Goal: Task Accomplishment & Management: Complete application form

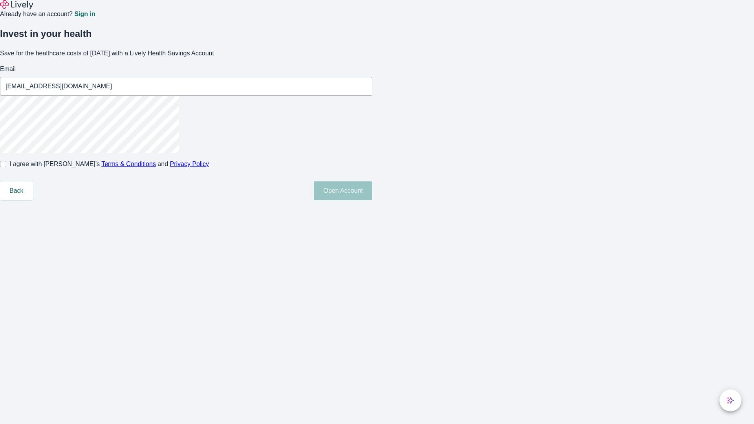
click at [6, 167] on input "I agree with Lively’s Terms & Conditions and Privacy Policy" at bounding box center [3, 164] width 6 height 6
checkbox input "true"
click at [372, 200] on button "Open Account" at bounding box center [343, 190] width 58 height 19
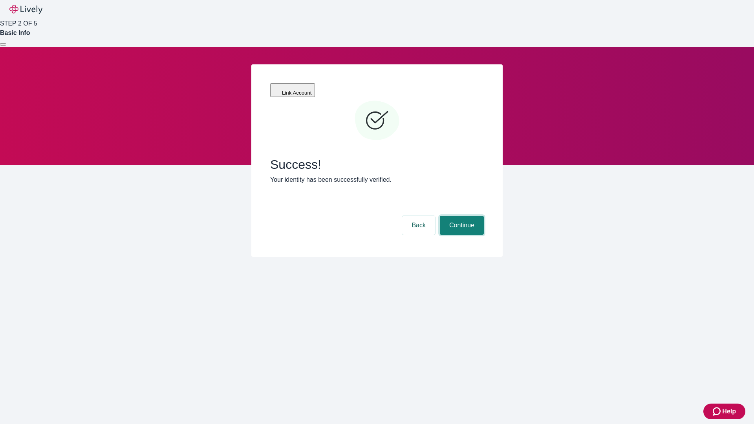
click at [460, 216] on button "Continue" at bounding box center [462, 225] width 44 height 19
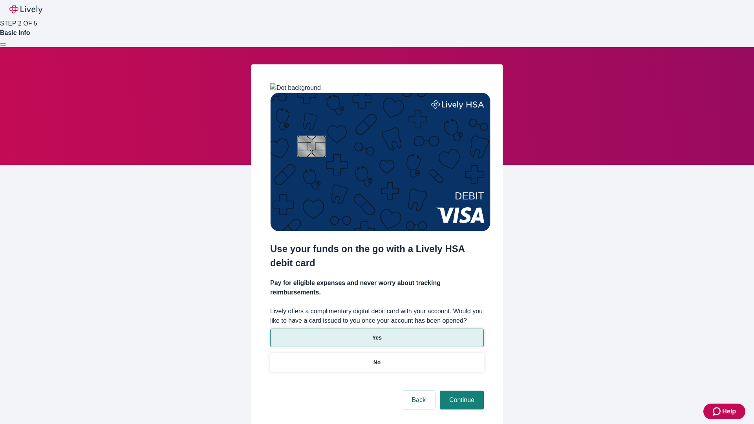
click at [376, 334] on p "Yes" at bounding box center [376, 338] width 9 height 8
click at [460, 391] on button "Continue" at bounding box center [462, 400] width 44 height 19
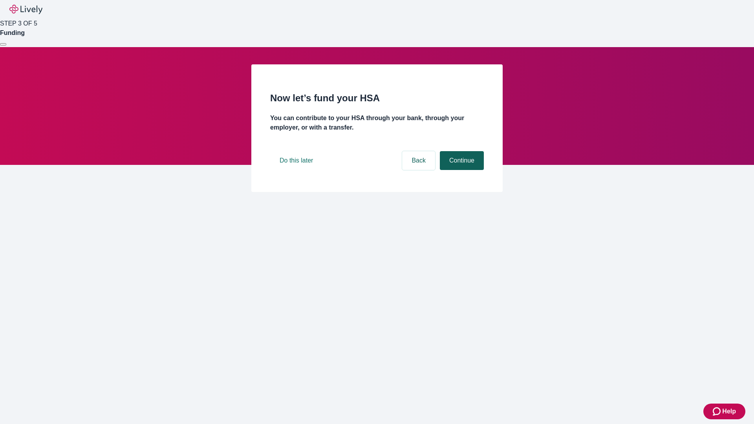
click at [460, 170] on button "Continue" at bounding box center [462, 160] width 44 height 19
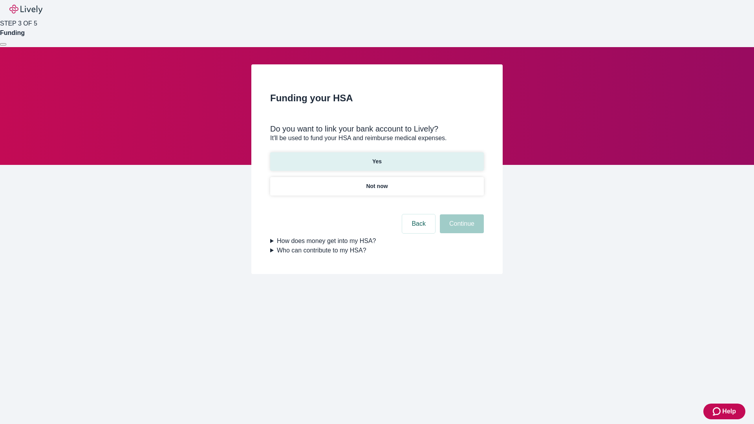
click at [376, 157] on p "Yes" at bounding box center [376, 161] width 9 height 8
click at [460, 214] on button "Continue" at bounding box center [462, 223] width 44 height 19
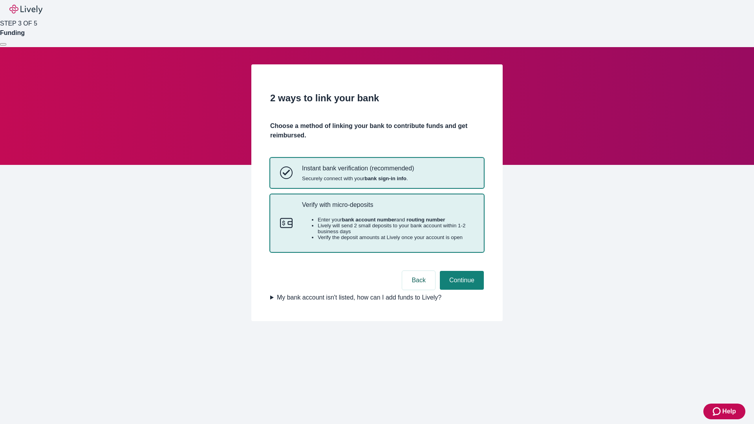
click at [387, 208] on p "Verify with micro-deposits" at bounding box center [388, 204] width 172 height 7
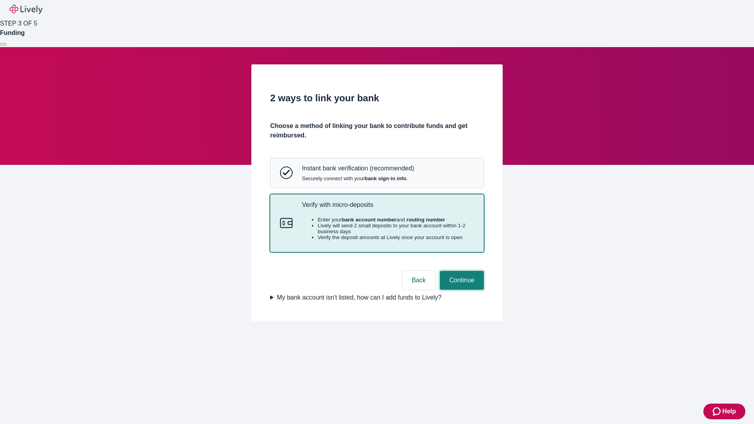
click at [460, 290] on button "Continue" at bounding box center [462, 280] width 44 height 19
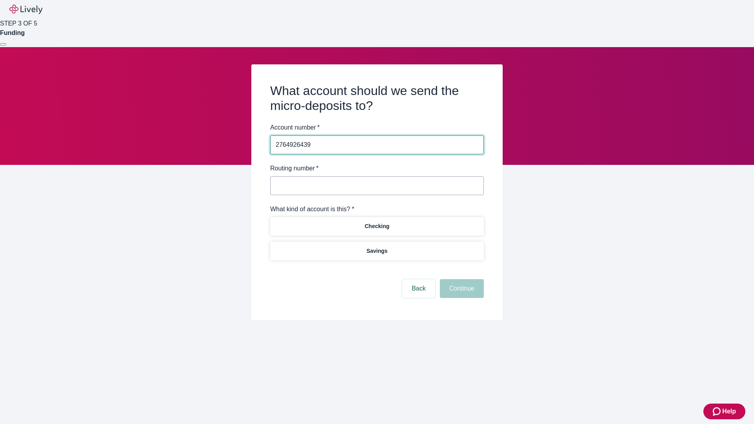
type input "2764926439"
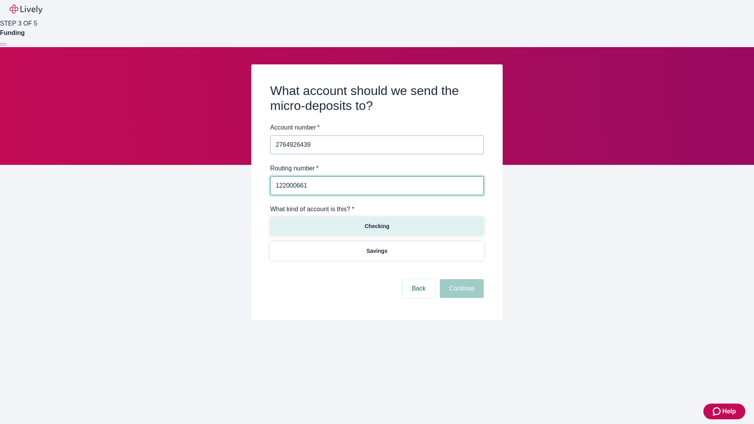
type input "122000661"
click at [376, 226] on p "Checking" at bounding box center [376, 226] width 25 height 8
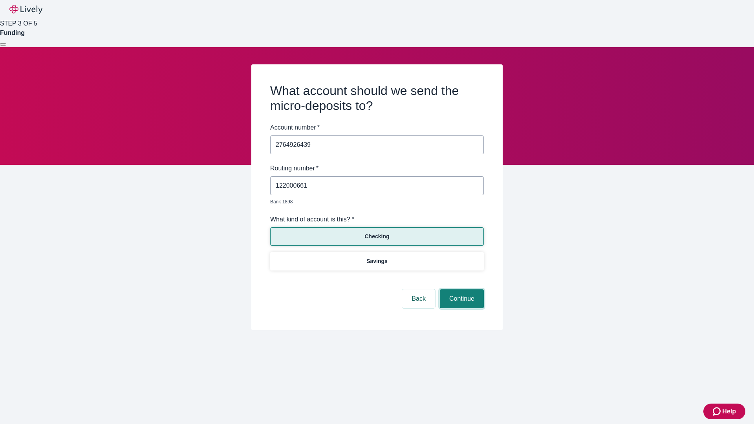
click at [460, 290] on button "Continue" at bounding box center [462, 298] width 44 height 19
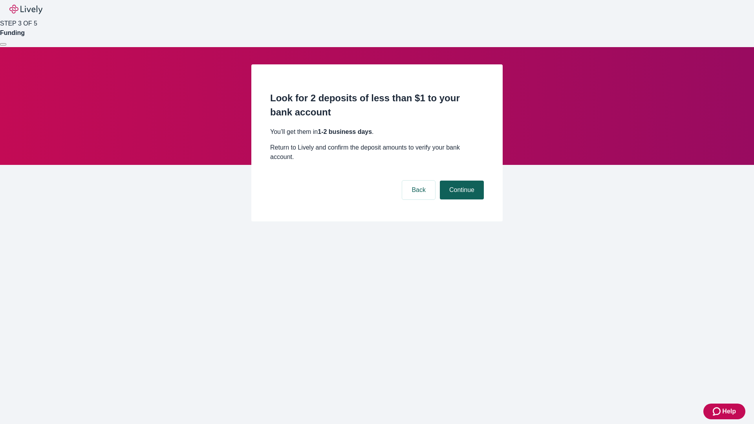
click at [460, 181] on button "Continue" at bounding box center [462, 190] width 44 height 19
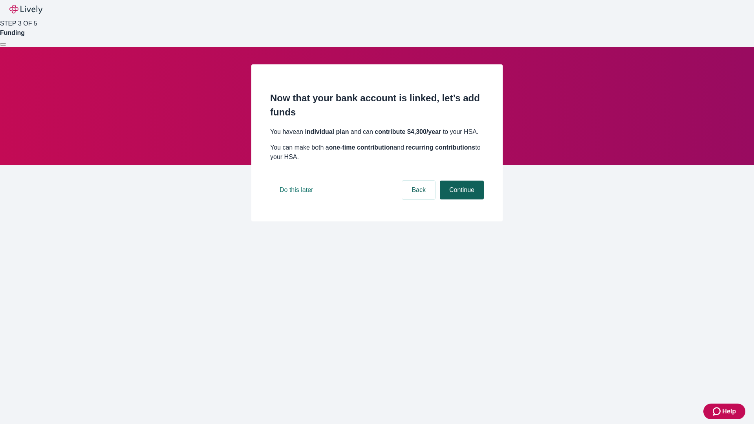
click at [460, 199] on button "Continue" at bounding box center [462, 190] width 44 height 19
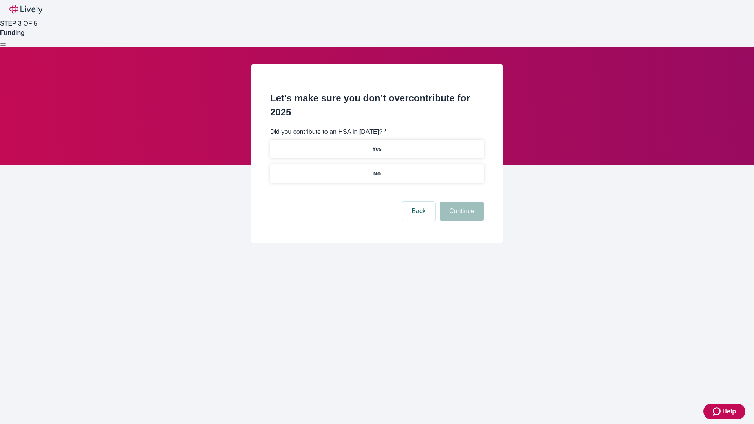
click at [376, 170] on p "No" at bounding box center [376, 174] width 7 height 8
click at [460, 202] on button "Continue" at bounding box center [462, 211] width 44 height 19
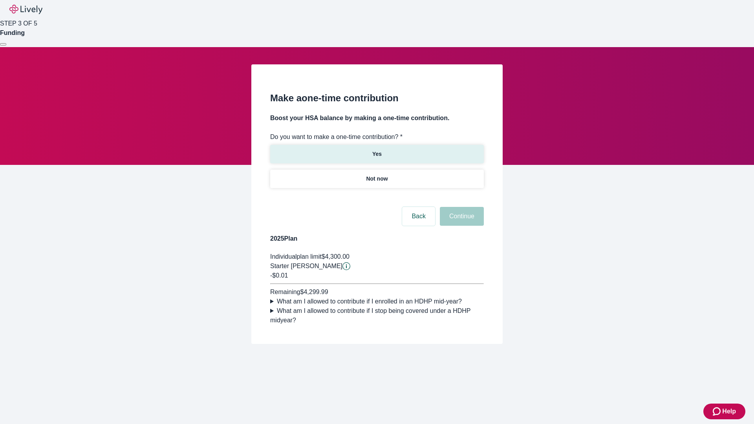
click at [376, 150] on p "Yes" at bounding box center [376, 154] width 9 height 8
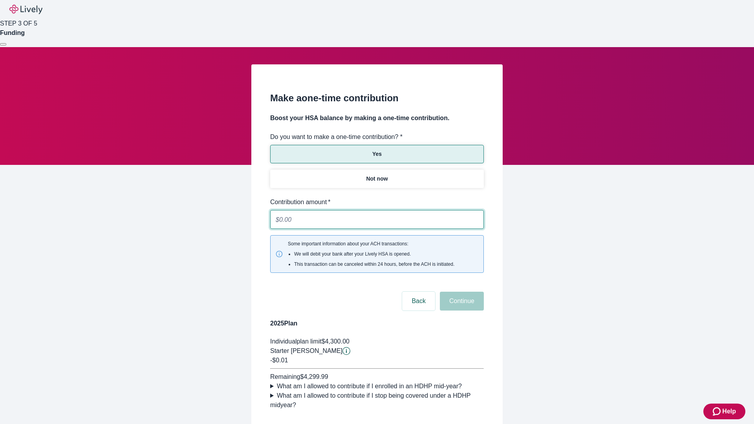
type input "0.01"
click at [460, 292] on button "Continue" at bounding box center [462, 301] width 44 height 19
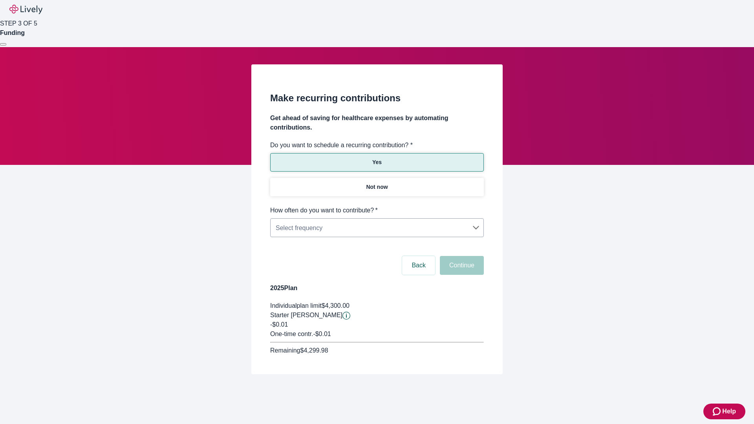
click at [376, 206] on body "Help STEP 3 OF 5 Funding Make recurring contributions Get ahead of saving for h…" at bounding box center [377, 206] width 754 height 412
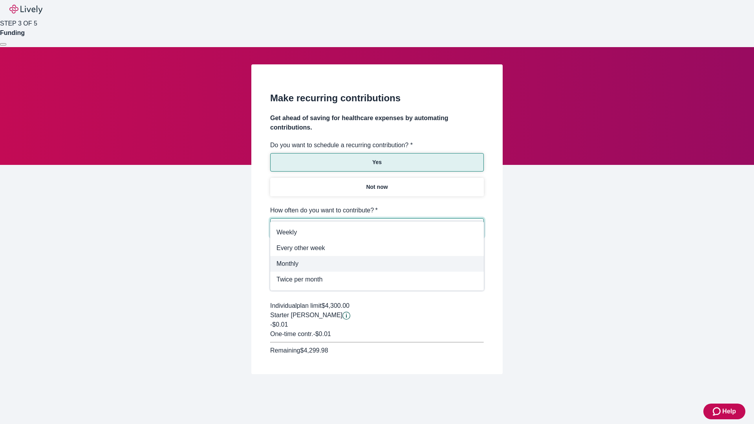
click at [377, 264] on span "Monthly" at bounding box center [376, 263] width 201 height 9
type input "Monthly"
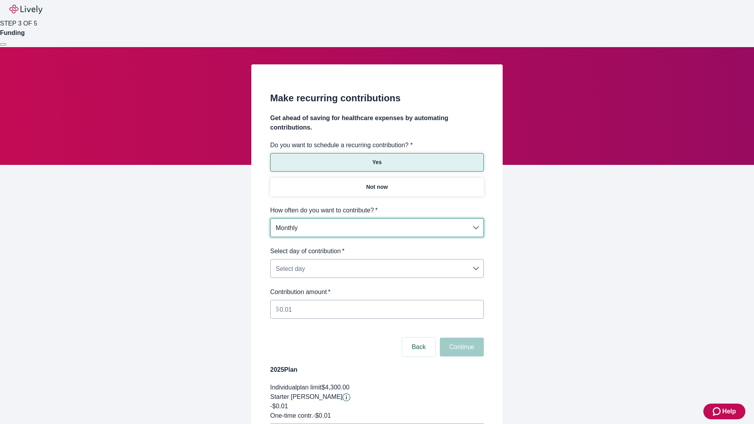
click at [376, 246] on body "Help STEP 3 OF 5 Funding Make recurring contributions Get ahead of saving for h…" at bounding box center [377, 246] width 754 height 493
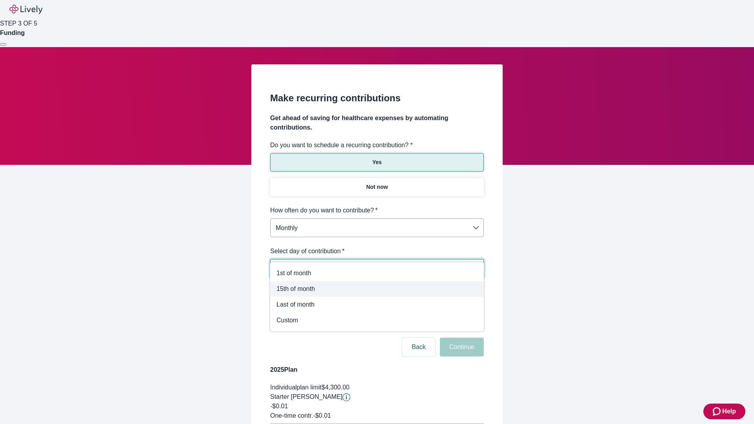
click at [377, 289] on span "15th of month" at bounding box center [376, 288] width 201 height 9
type input "Monthly15th"
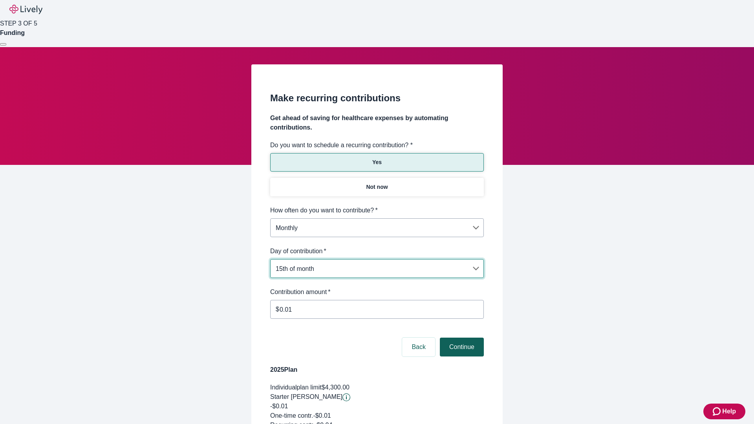
click at [460, 338] on button "Continue" at bounding box center [462, 347] width 44 height 19
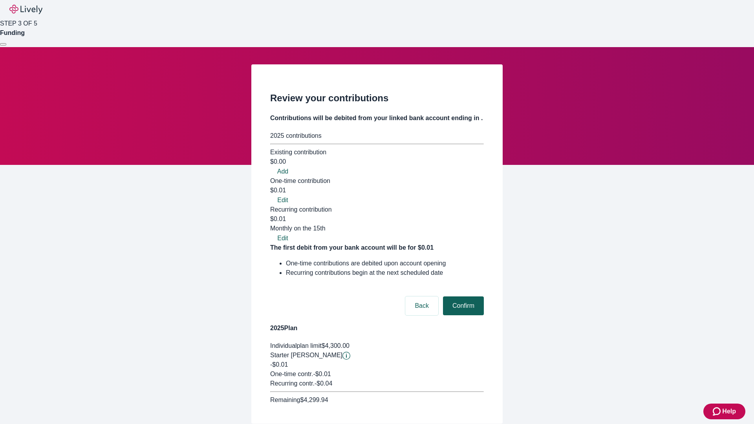
click at [462, 296] on button "Confirm" at bounding box center [463, 305] width 41 height 19
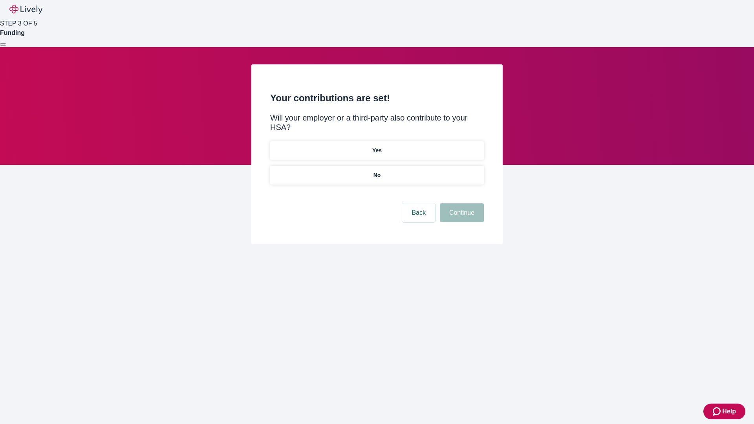
click at [376, 146] on p "Yes" at bounding box center [376, 150] width 9 height 8
click at [460, 203] on button "Continue" at bounding box center [462, 212] width 44 height 19
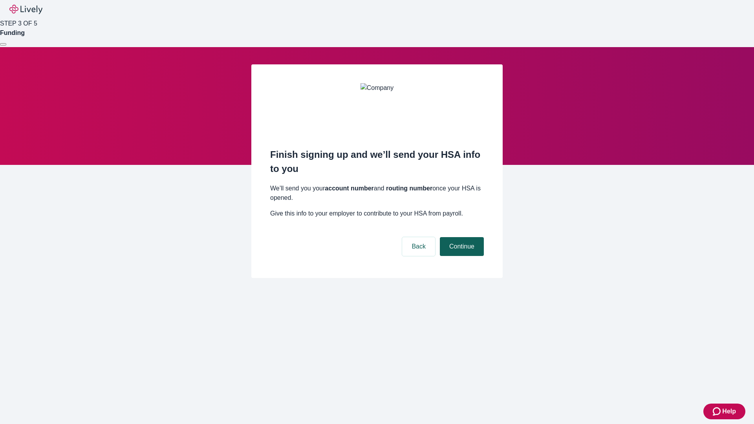
click at [460, 237] on button "Continue" at bounding box center [462, 246] width 44 height 19
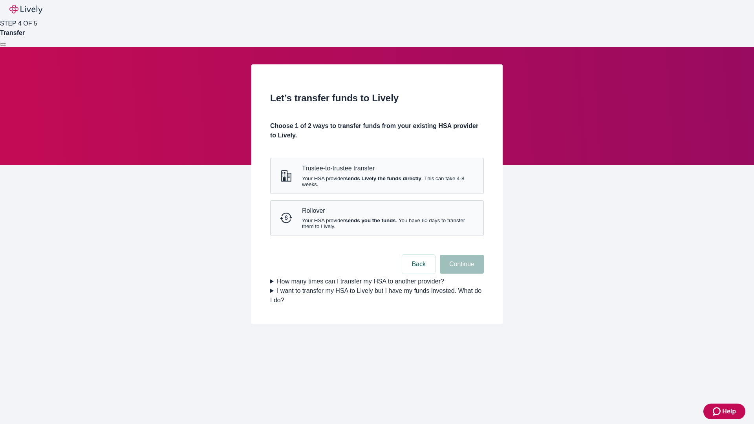
click at [376, 181] on strong "sends Lively the funds directly" at bounding box center [383, 178] width 77 height 6
click at [460, 274] on button "Continue" at bounding box center [462, 264] width 44 height 19
